Goal: Transaction & Acquisition: Purchase product/service

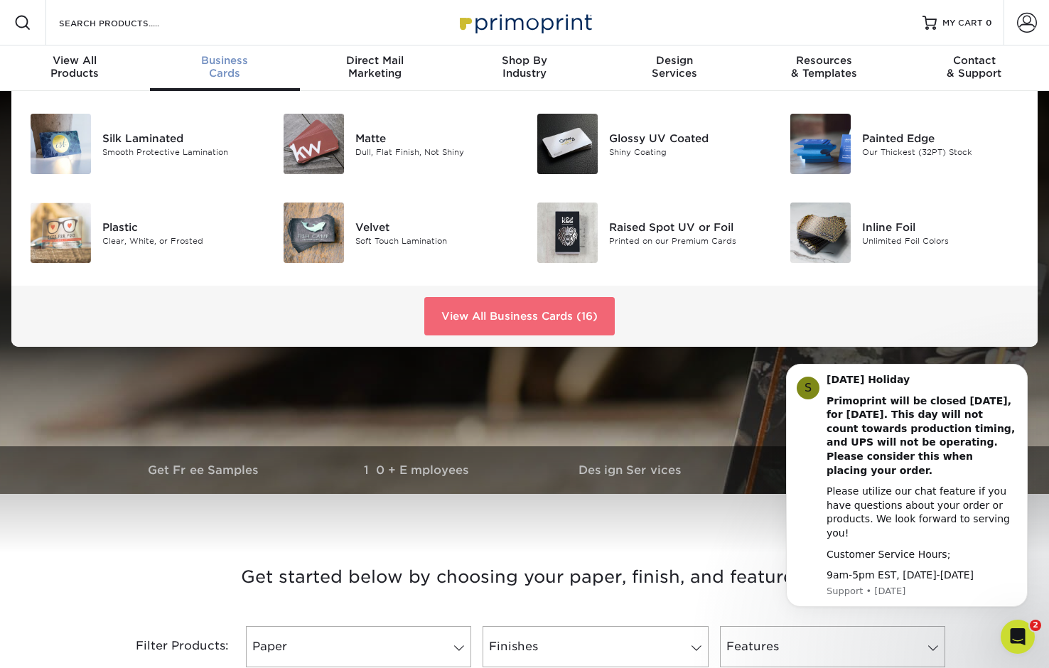
click at [542, 311] on link "View All Business Cards (16)" at bounding box center [519, 316] width 190 height 38
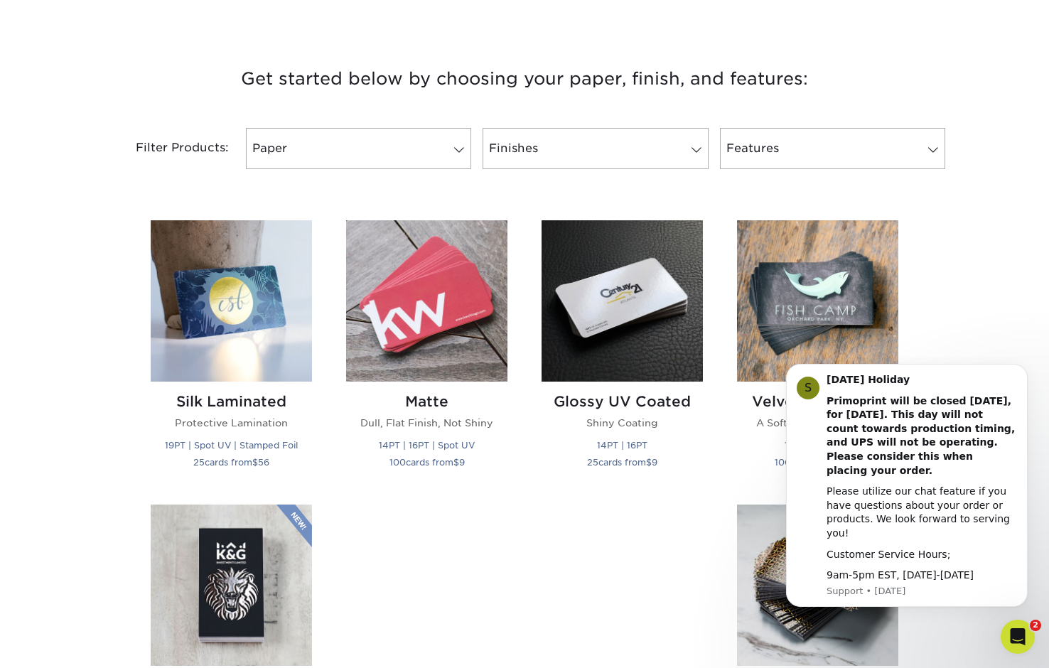
scroll to position [500, 0]
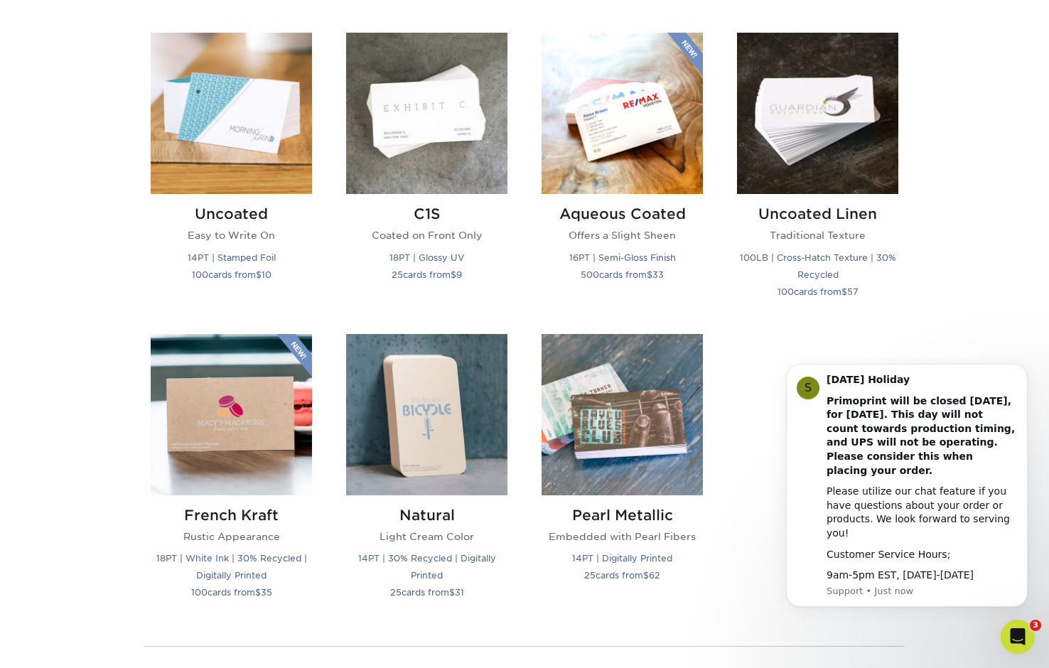
scroll to position [1286, 0]
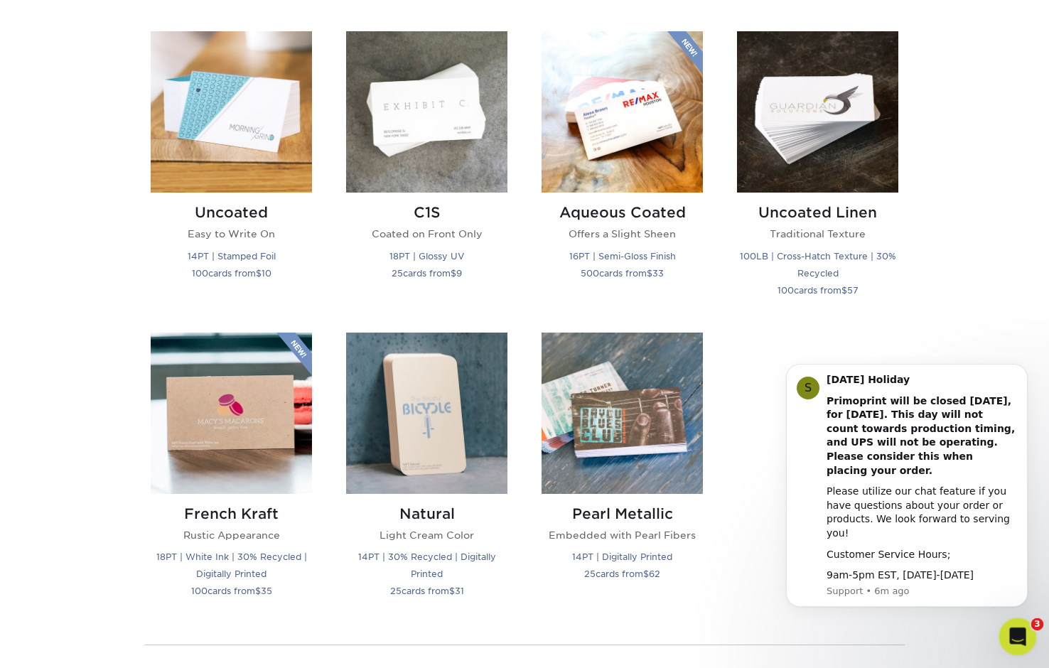
click at [1004, 635] on icon "Open Intercom Messenger" at bounding box center [1015, 634] width 23 height 23
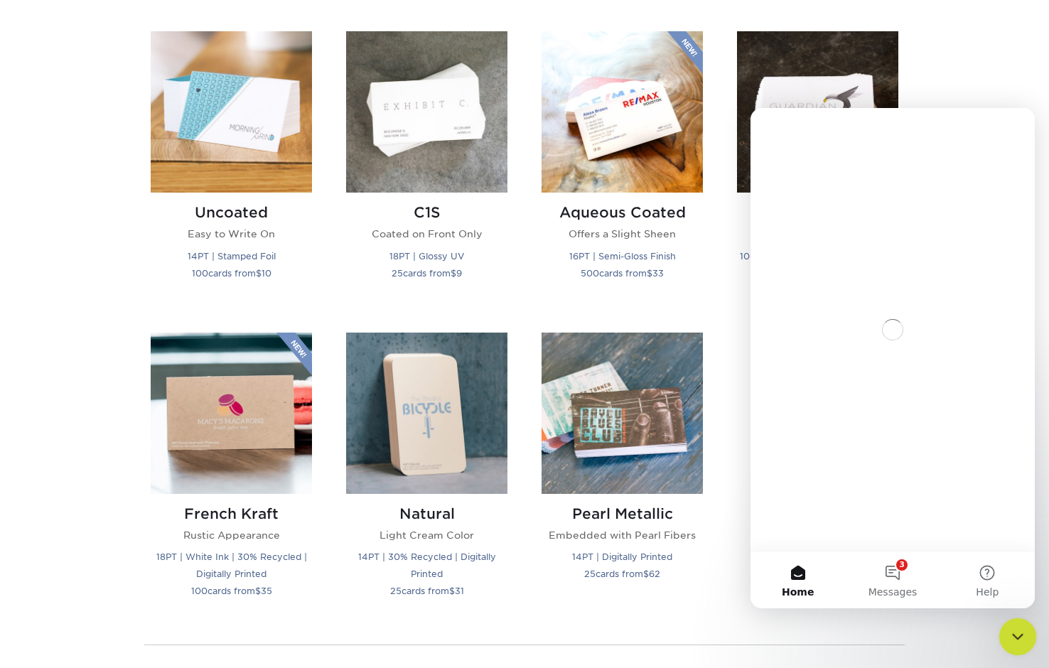
scroll to position [0, 0]
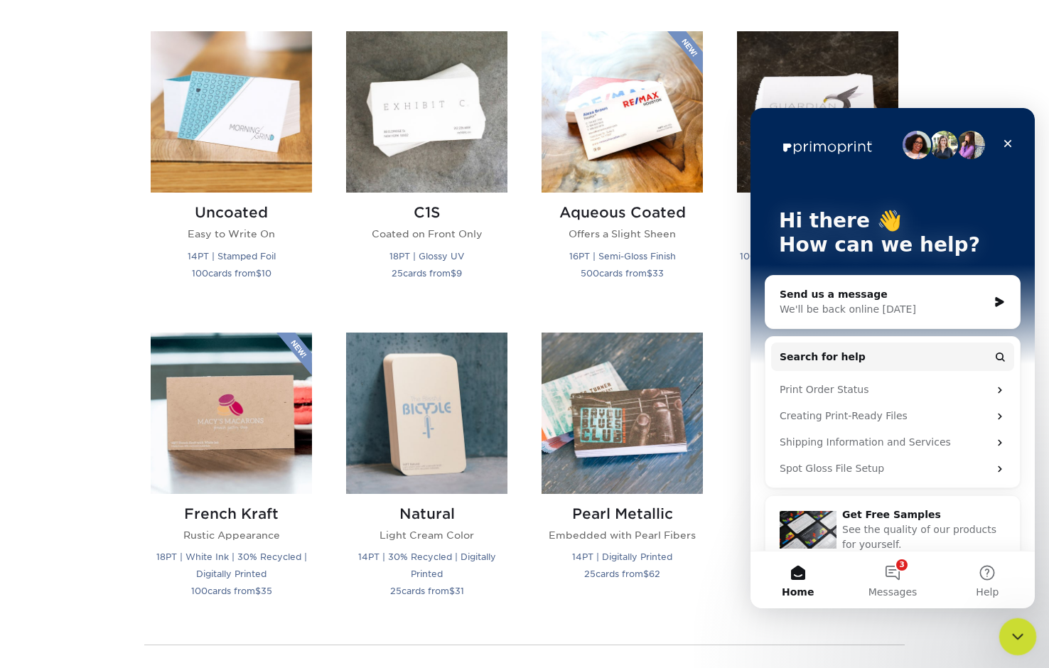
click at [1004, 635] on div "Close Intercom Messenger" at bounding box center [1015, 634] width 34 height 34
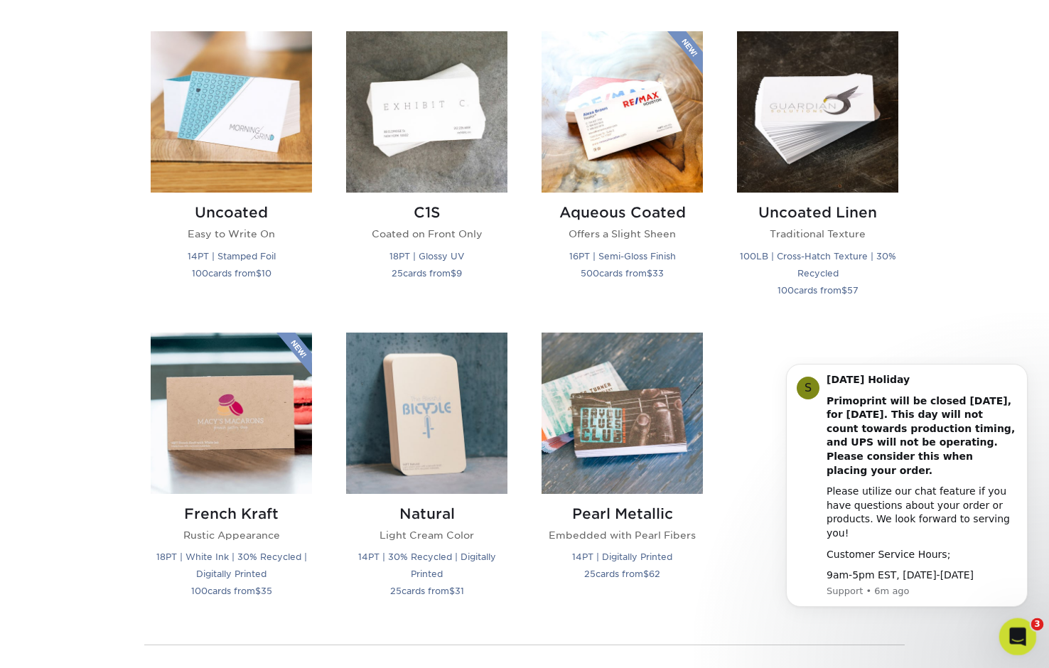
click at [1016, 642] on icon "Open Intercom Messenger" at bounding box center [1015, 634] width 23 height 23
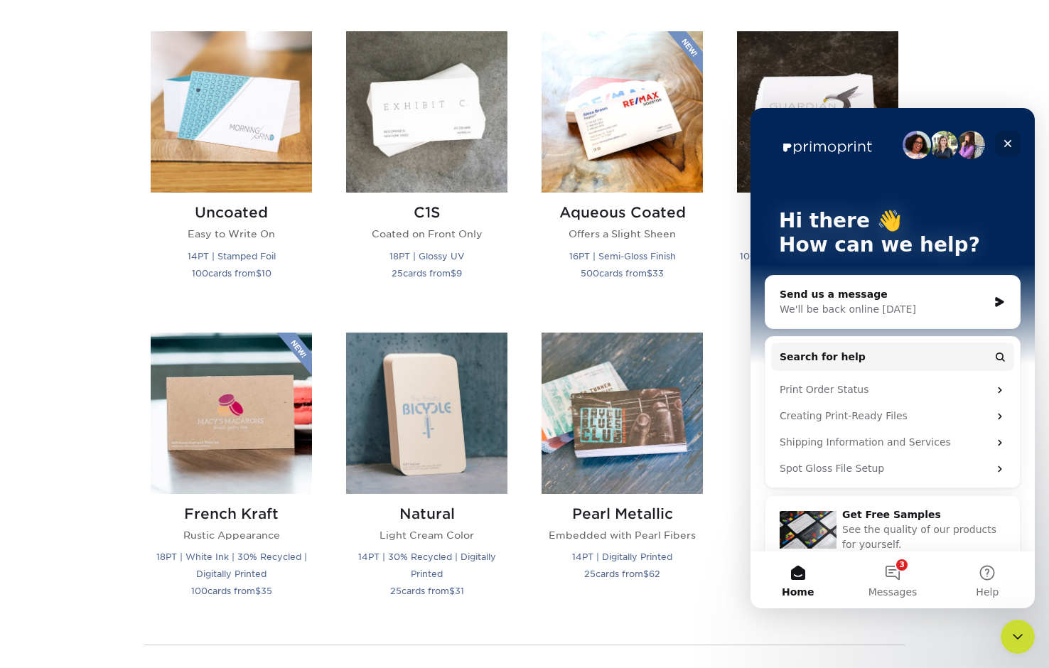
click at [1014, 143] on div "Close" at bounding box center [1008, 144] width 26 height 26
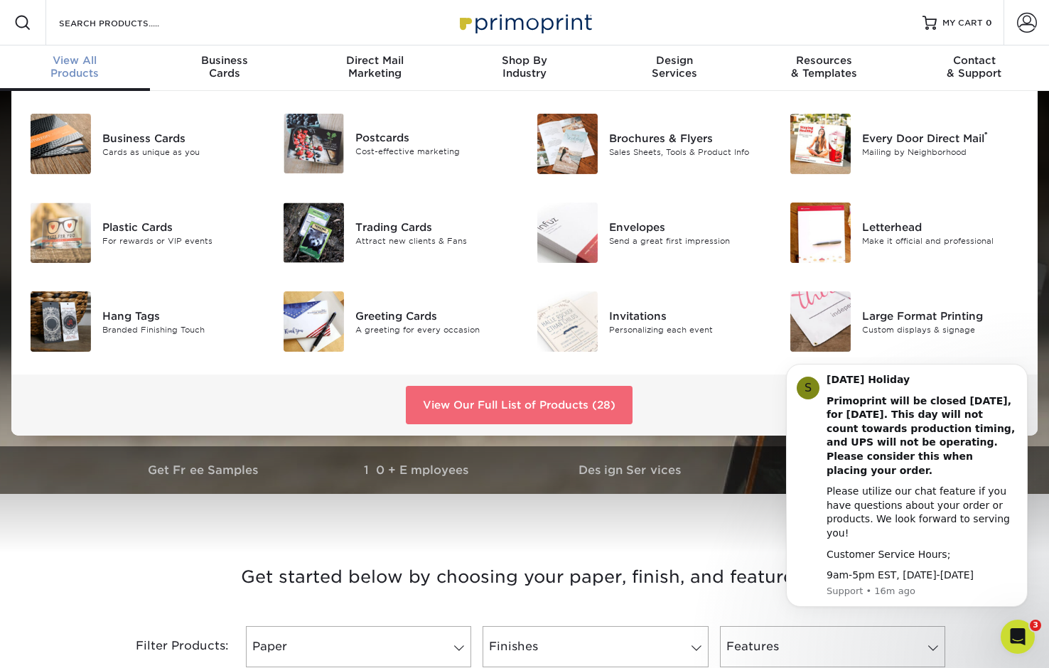
click at [500, 399] on link "View Our Full List of Products (28)" at bounding box center [519, 405] width 227 height 38
